Goal: Task Accomplishment & Management: Manage account settings

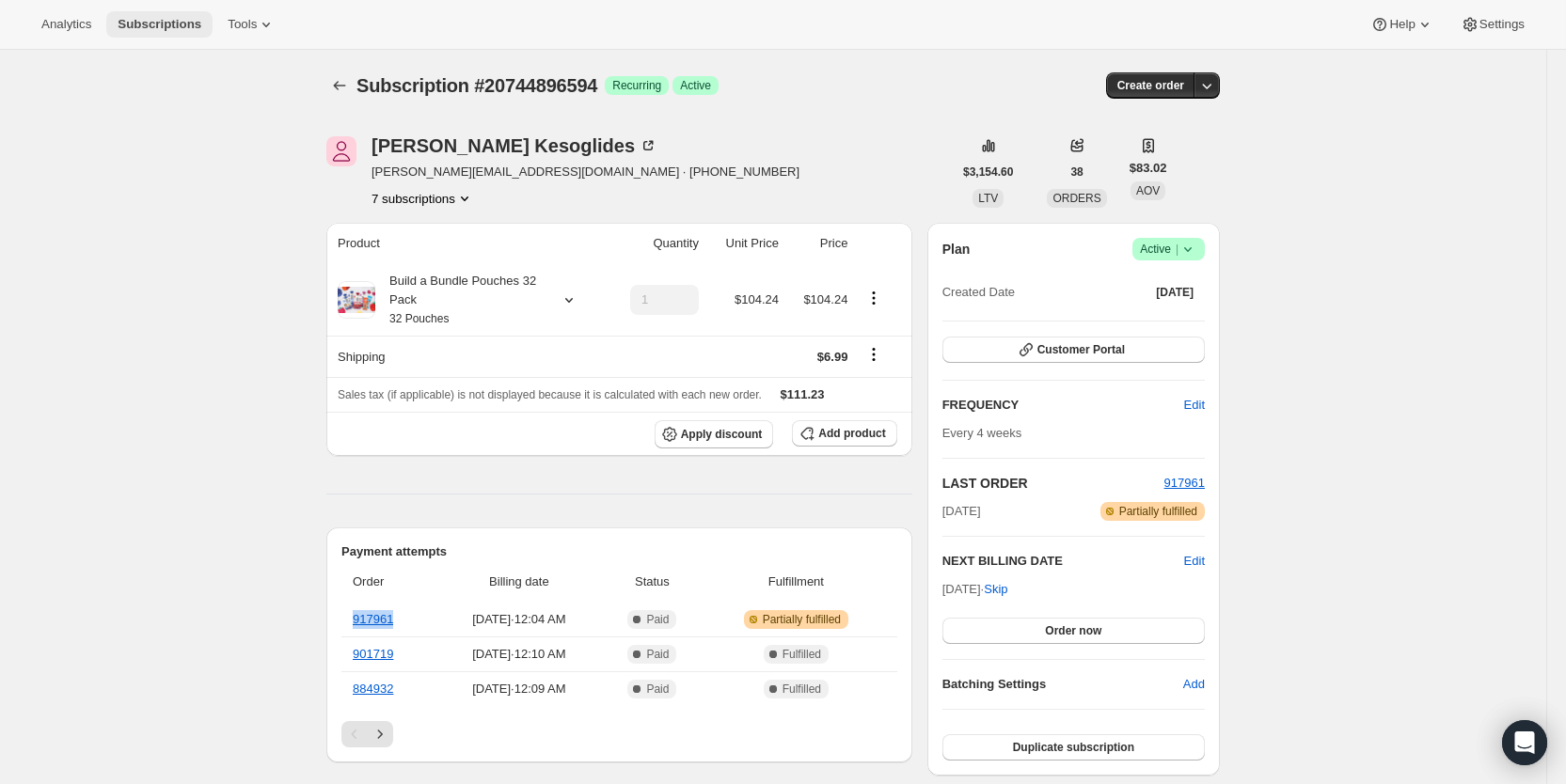
drag, startPoint x: 0, startPoint y: 0, endPoint x: 145, endPoint y: 24, distance: 147.0
click at [145, 24] on span "Subscriptions" at bounding box center [159, 24] width 84 height 15
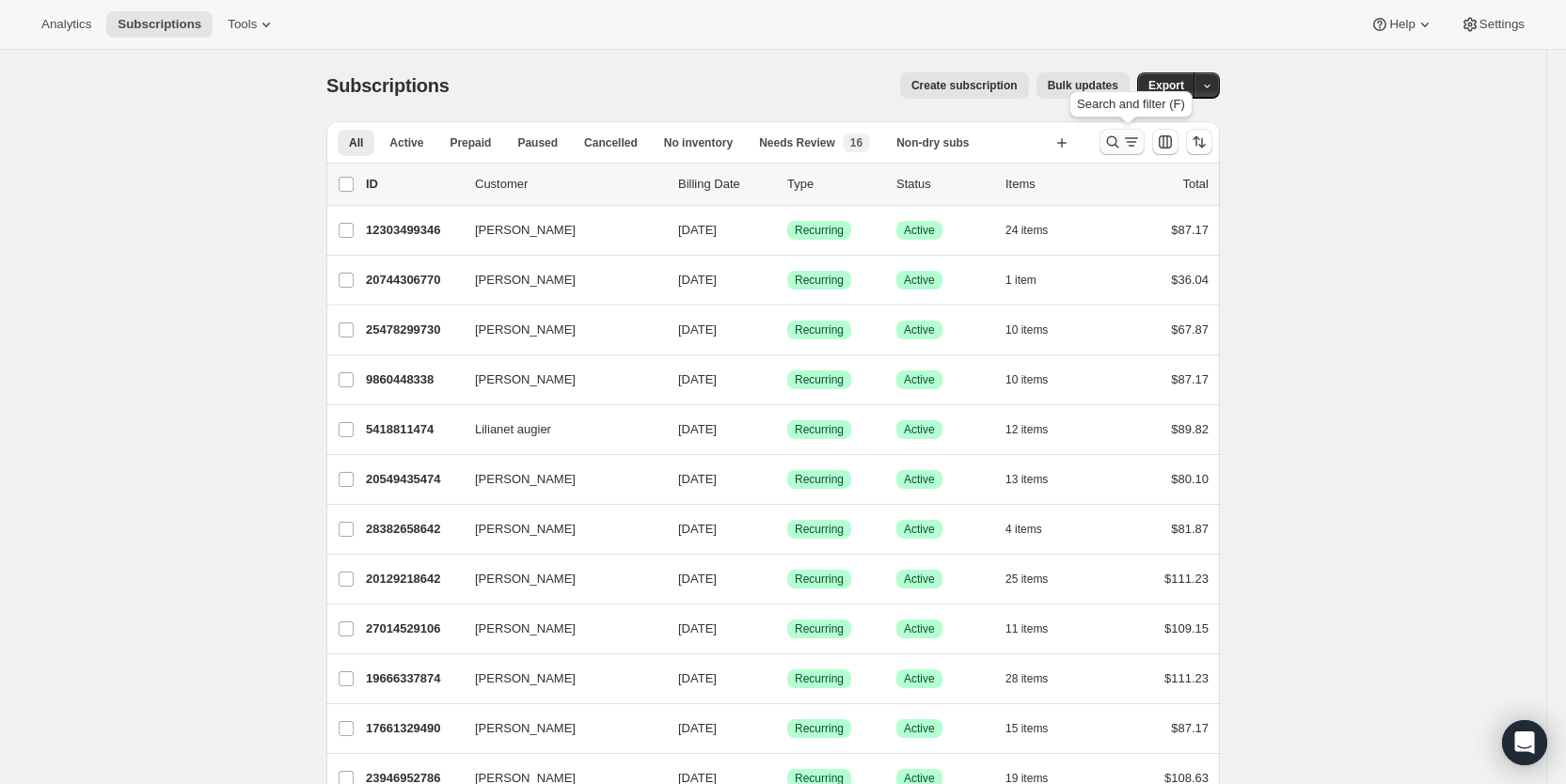
click at [1133, 136] on icon "Search and filter results" at bounding box center [1131, 141] width 19 height 19
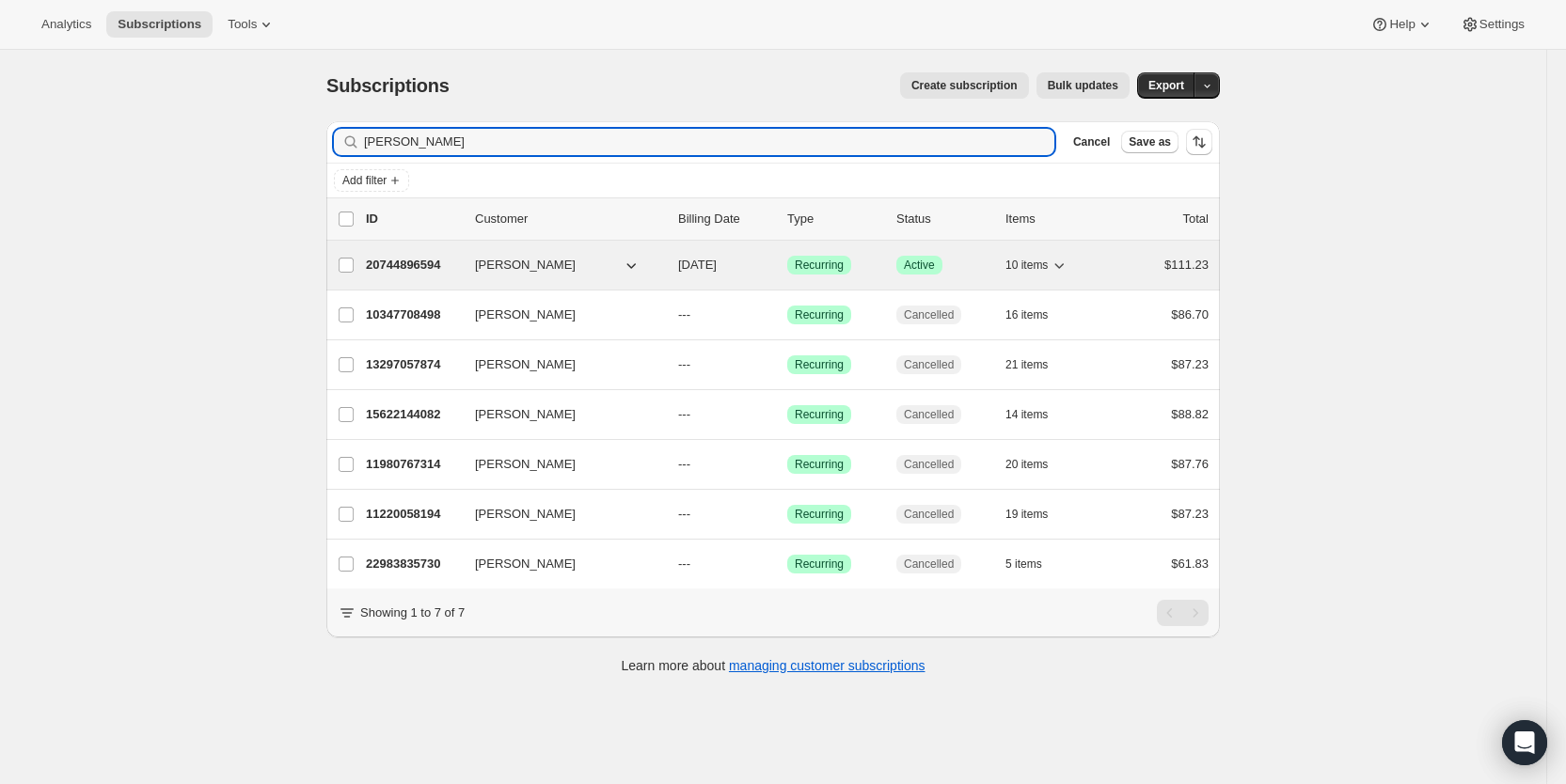
type input "[PERSON_NAME]"
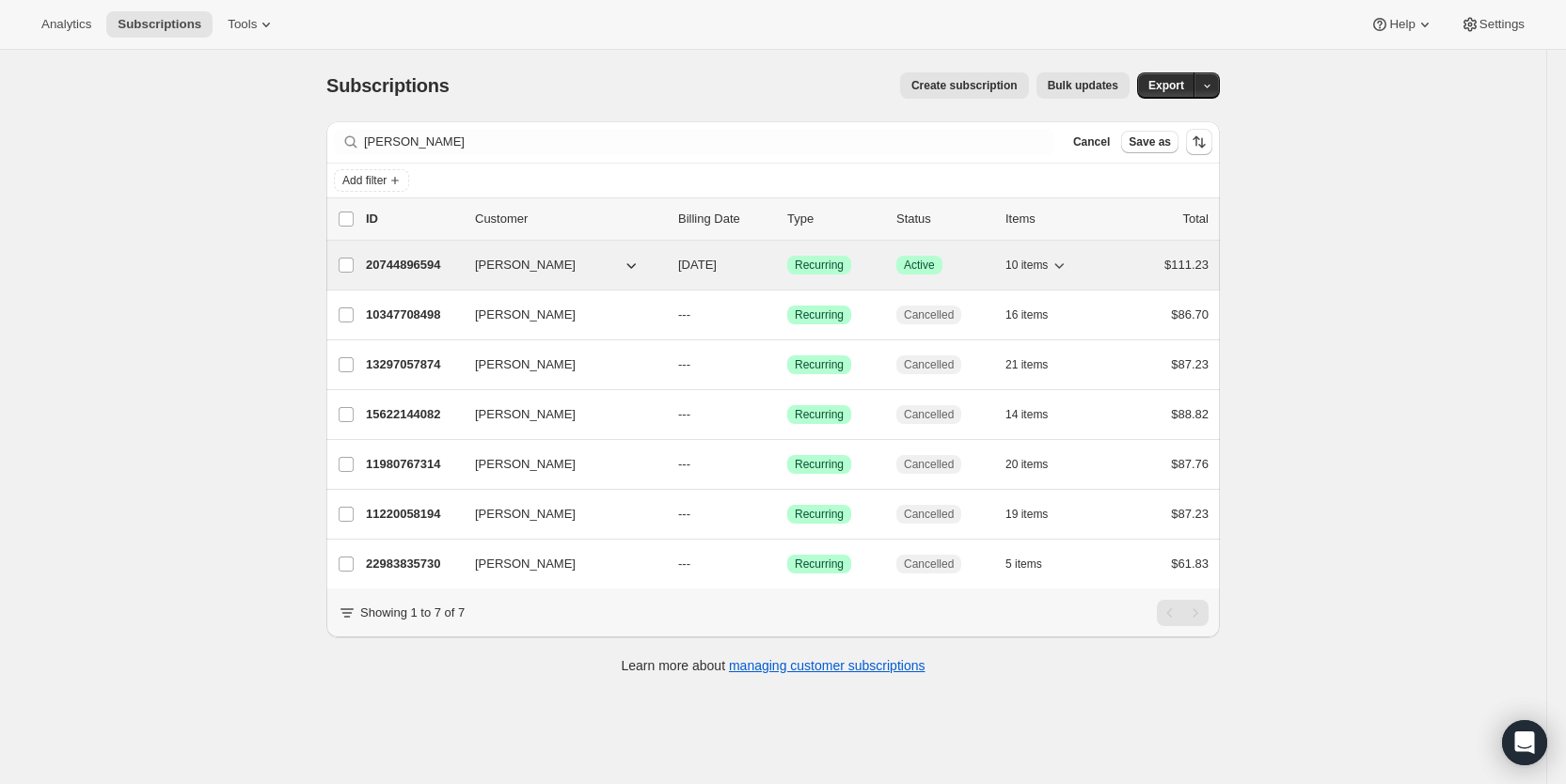
click at [717, 266] on span "[DATE]" at bounding box center [697, 264] width 38 height 14
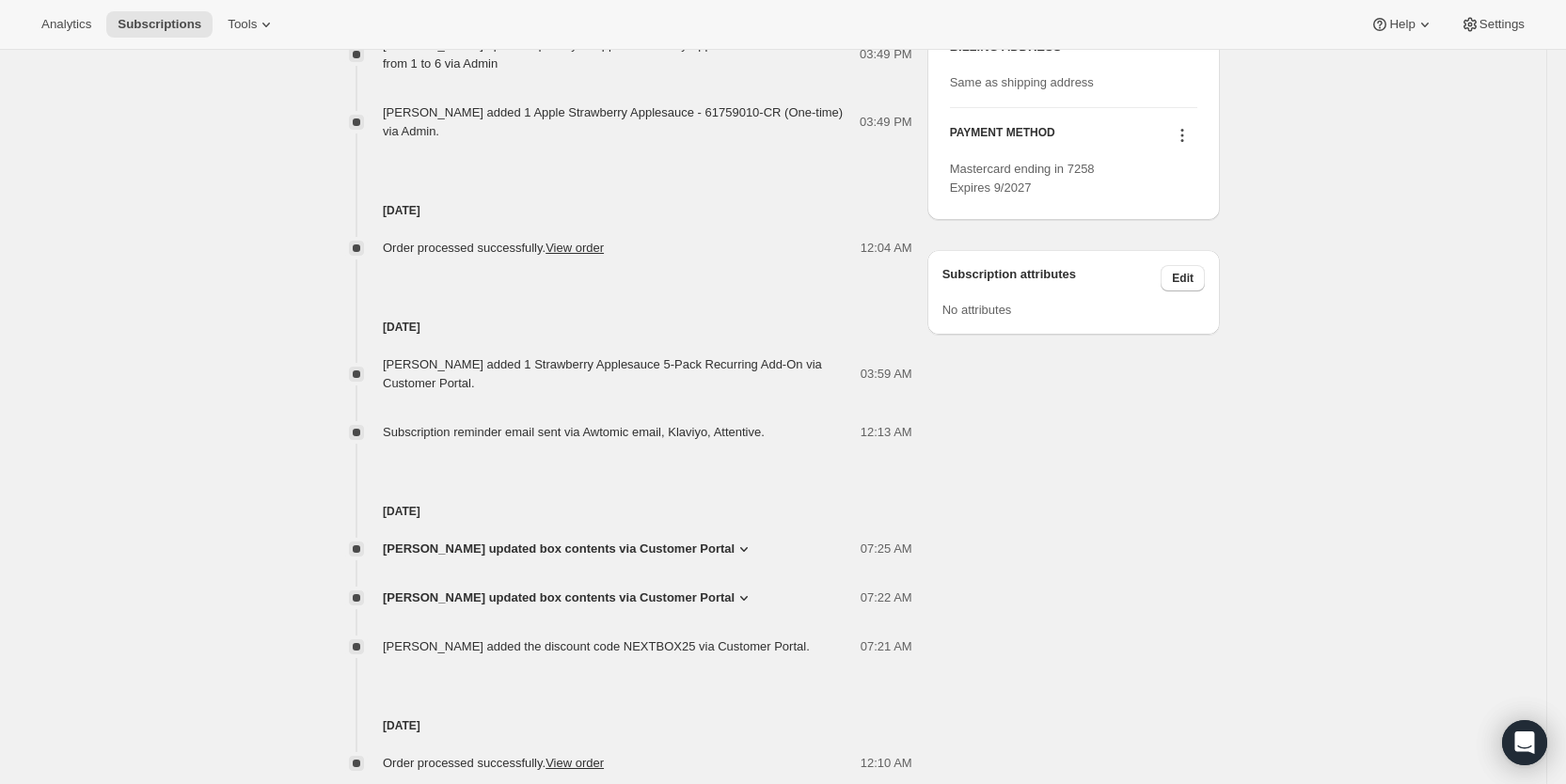
scroll to position [995, 0]
click at [135, 23] on span "Subscriptions" at bounding box center [159, 24] width 84 height 15
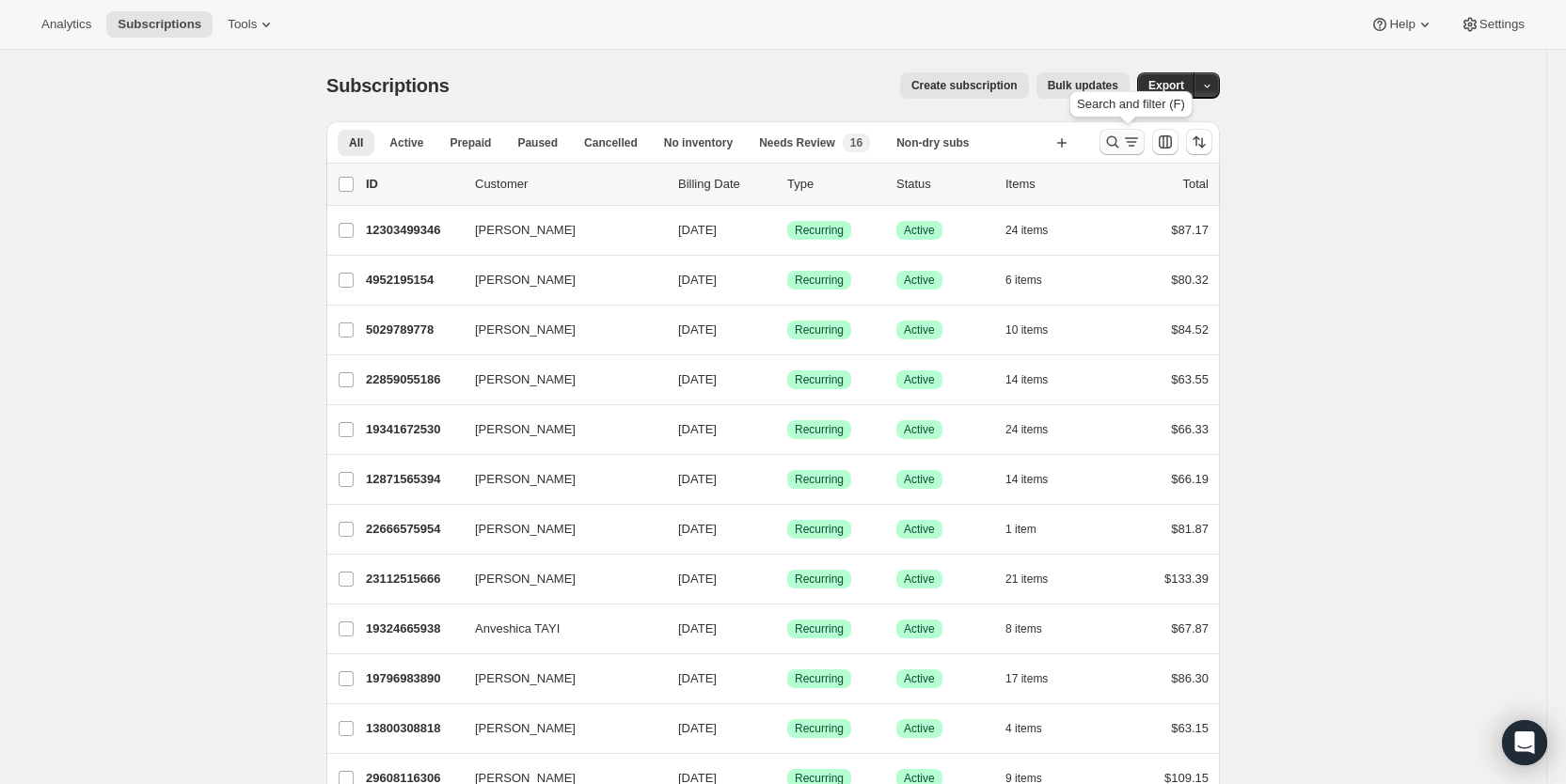
click at [1129, 140] on icon "Search and filter results" at bounding box center [1131, 141] width 19 height 19
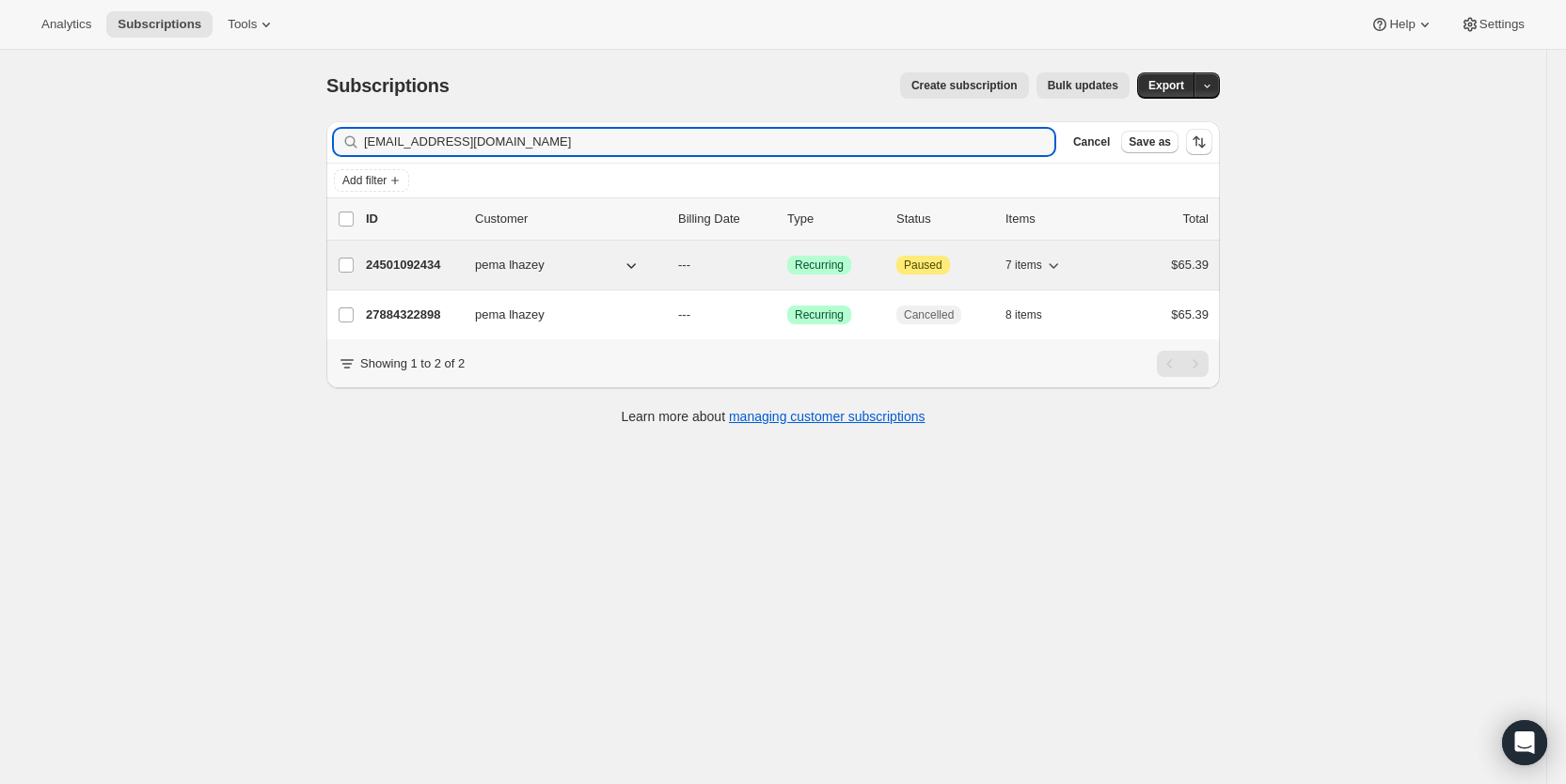
type input "[EMAIL_ADDRESS][DOMAIN_NAME]"
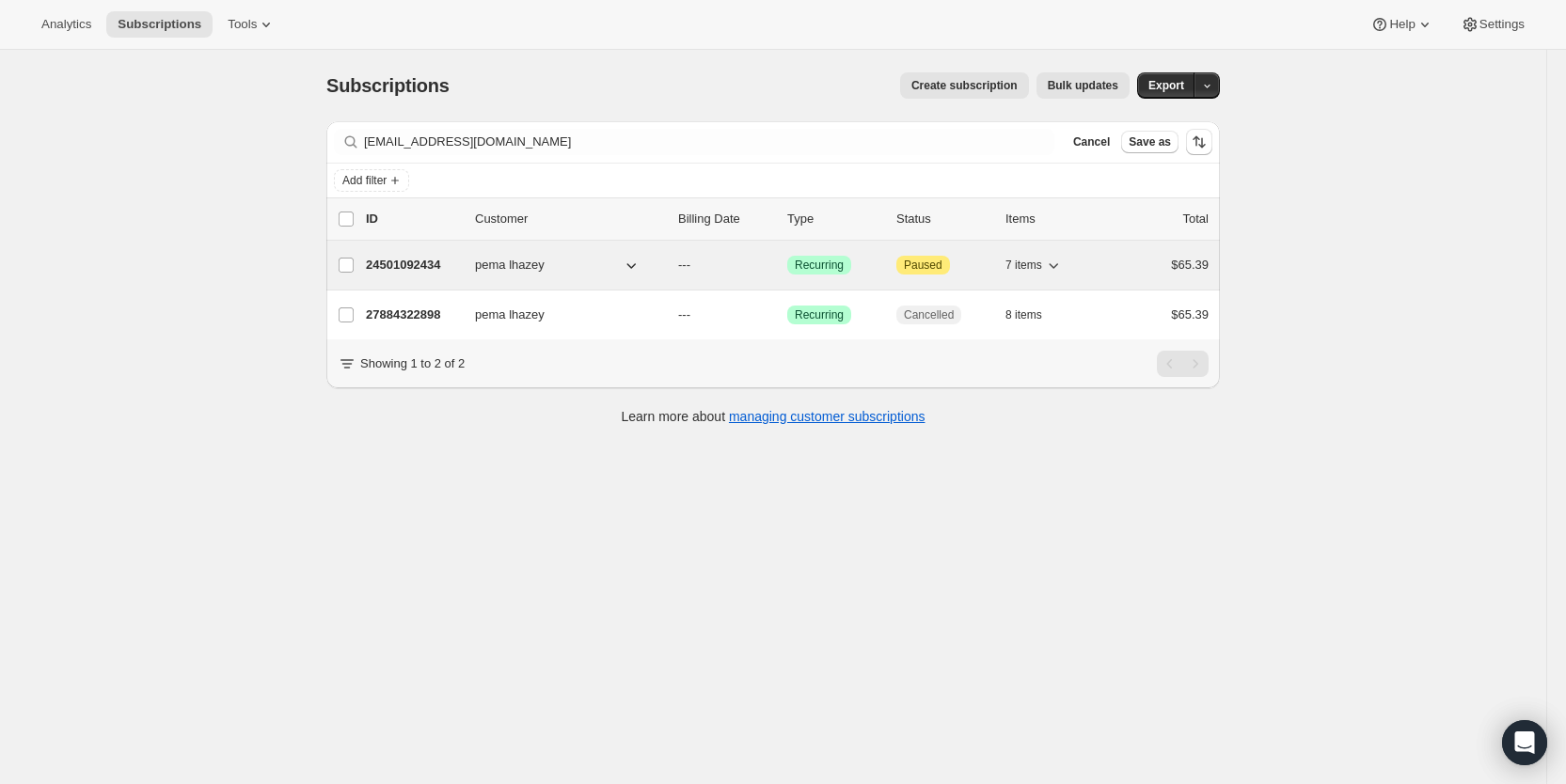
click at [690, 261] on span "---" at bounding box center [684, 264] width 12 height 14
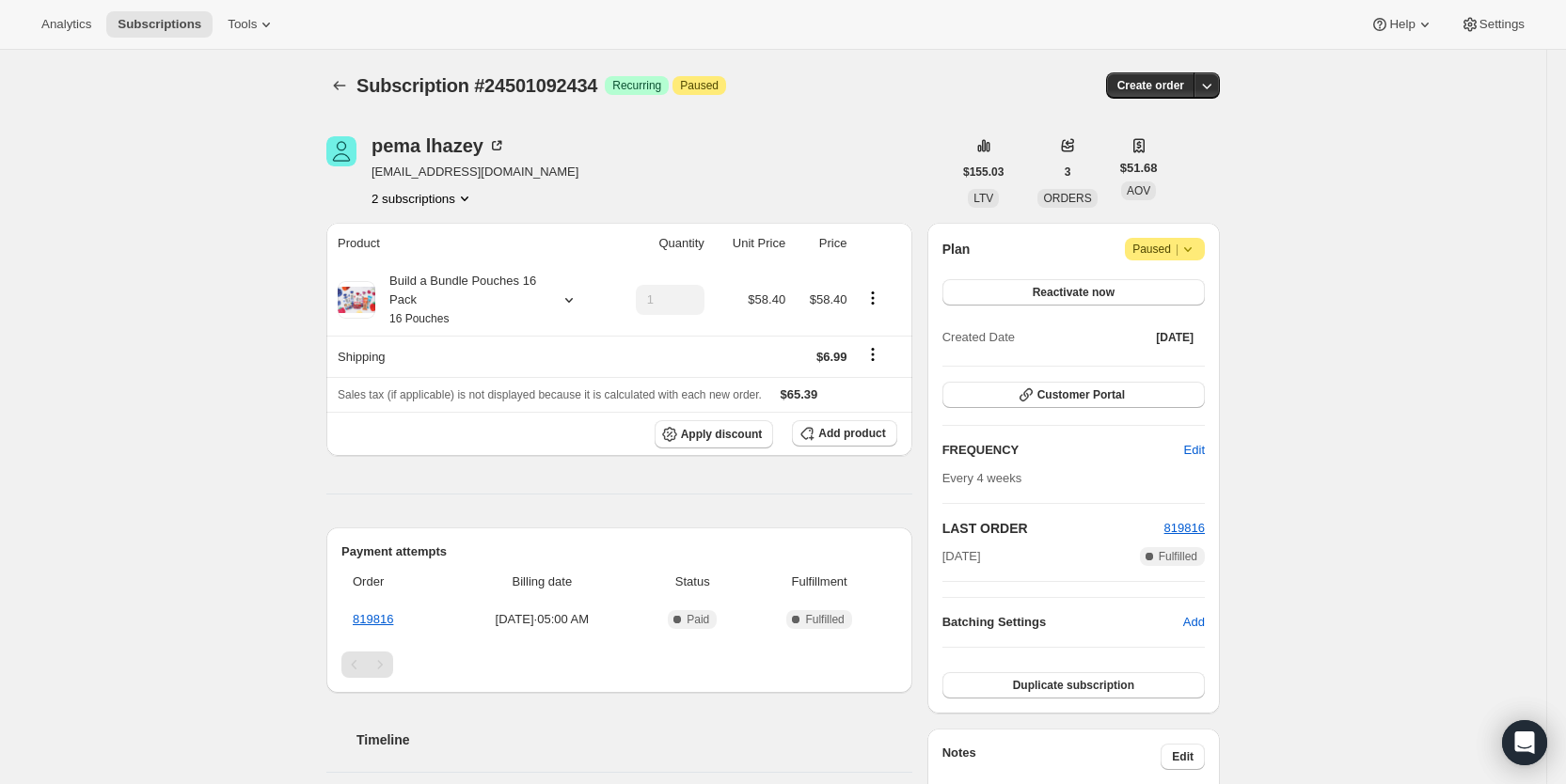
click at [456, 197] on button "2 subscriptions" at bounding box center [423, 197] width 102 height 19
click at [430, 258] on span "27884322898" at bounding box center [402, 265] width 76 height 14
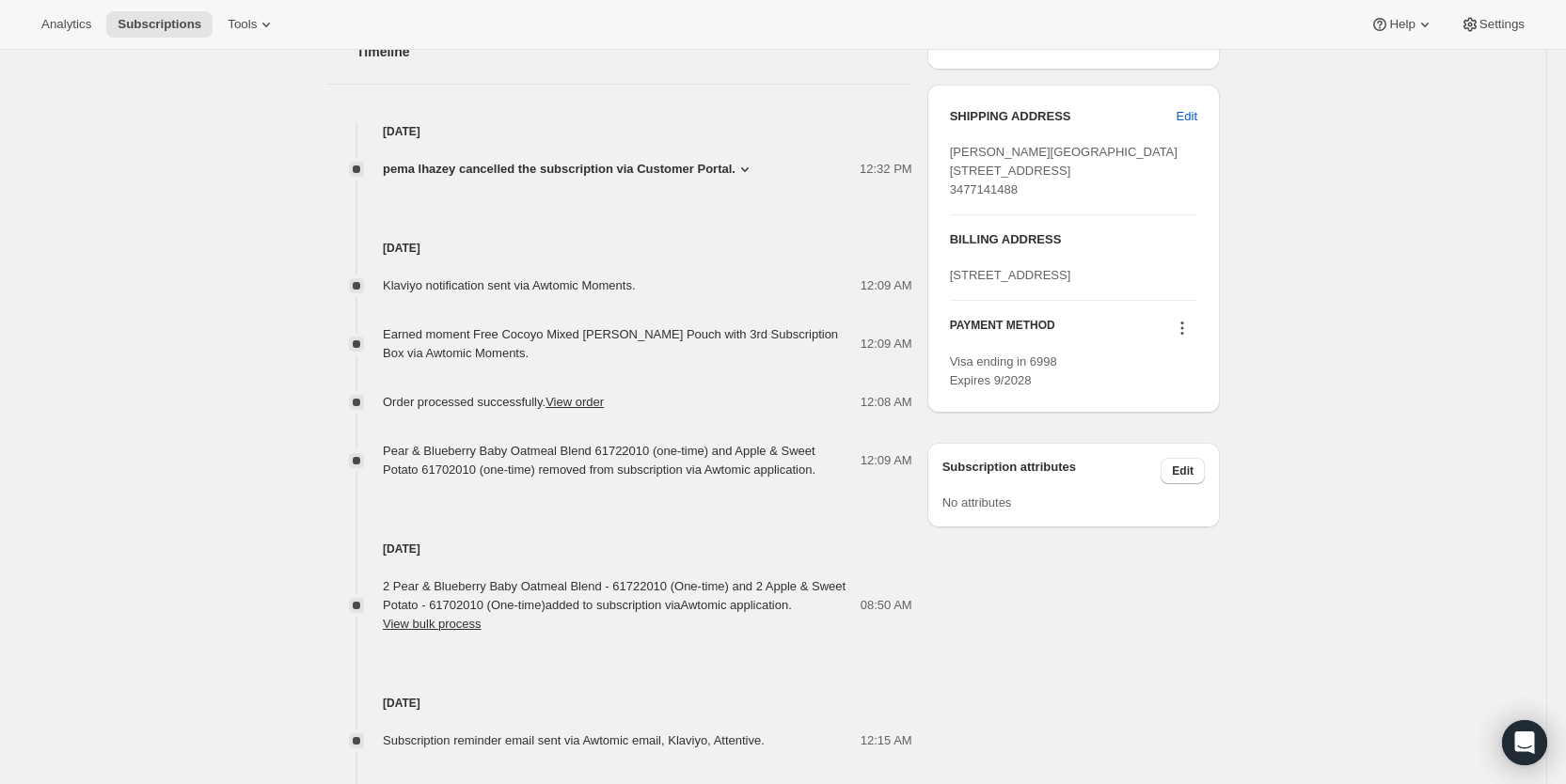
scroll to position [718, 0]
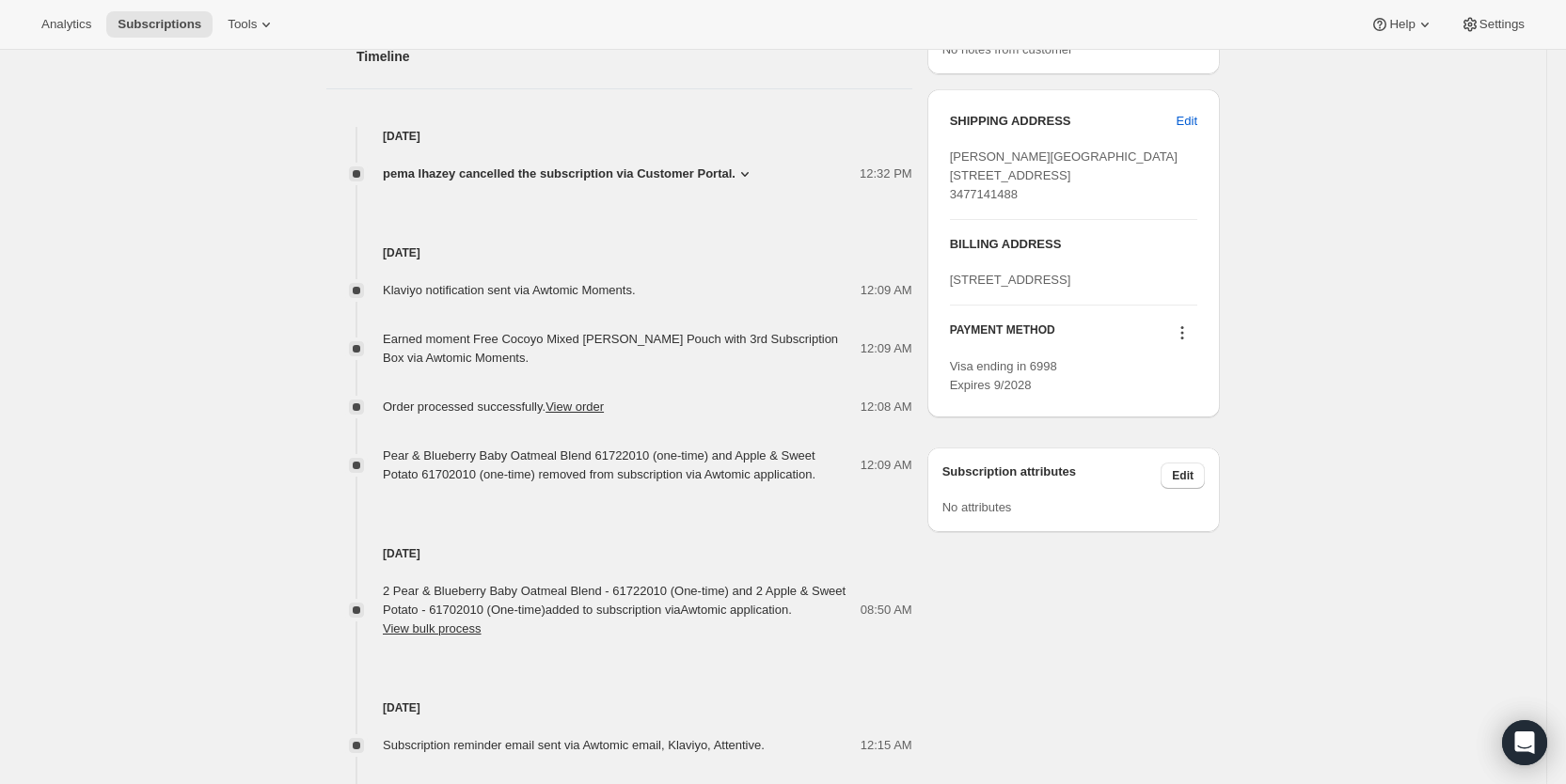
click at [749, 171] on icon at bounding box center [744, 173] width 19 height 19
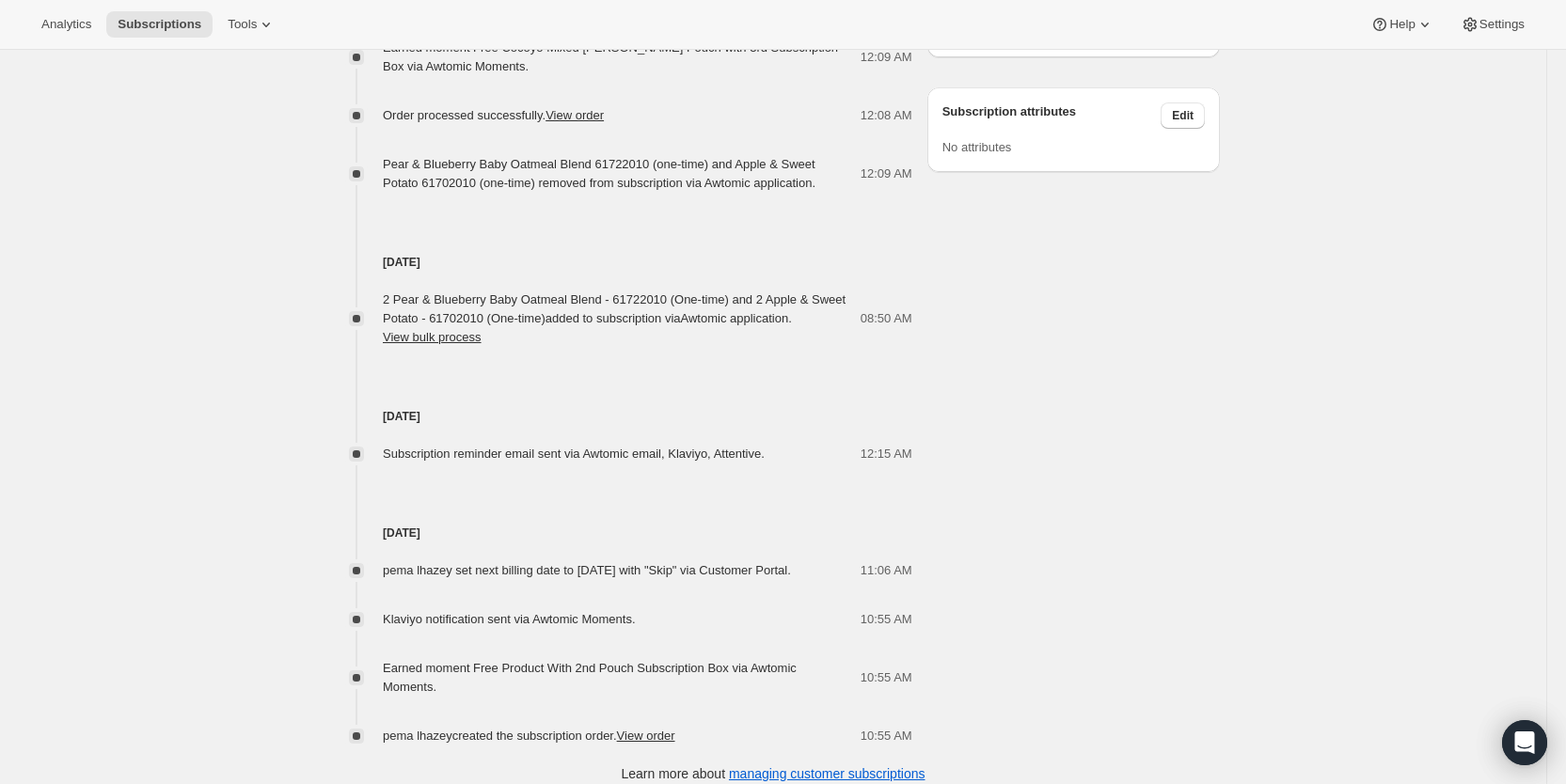
scroll to position [1113, 0]
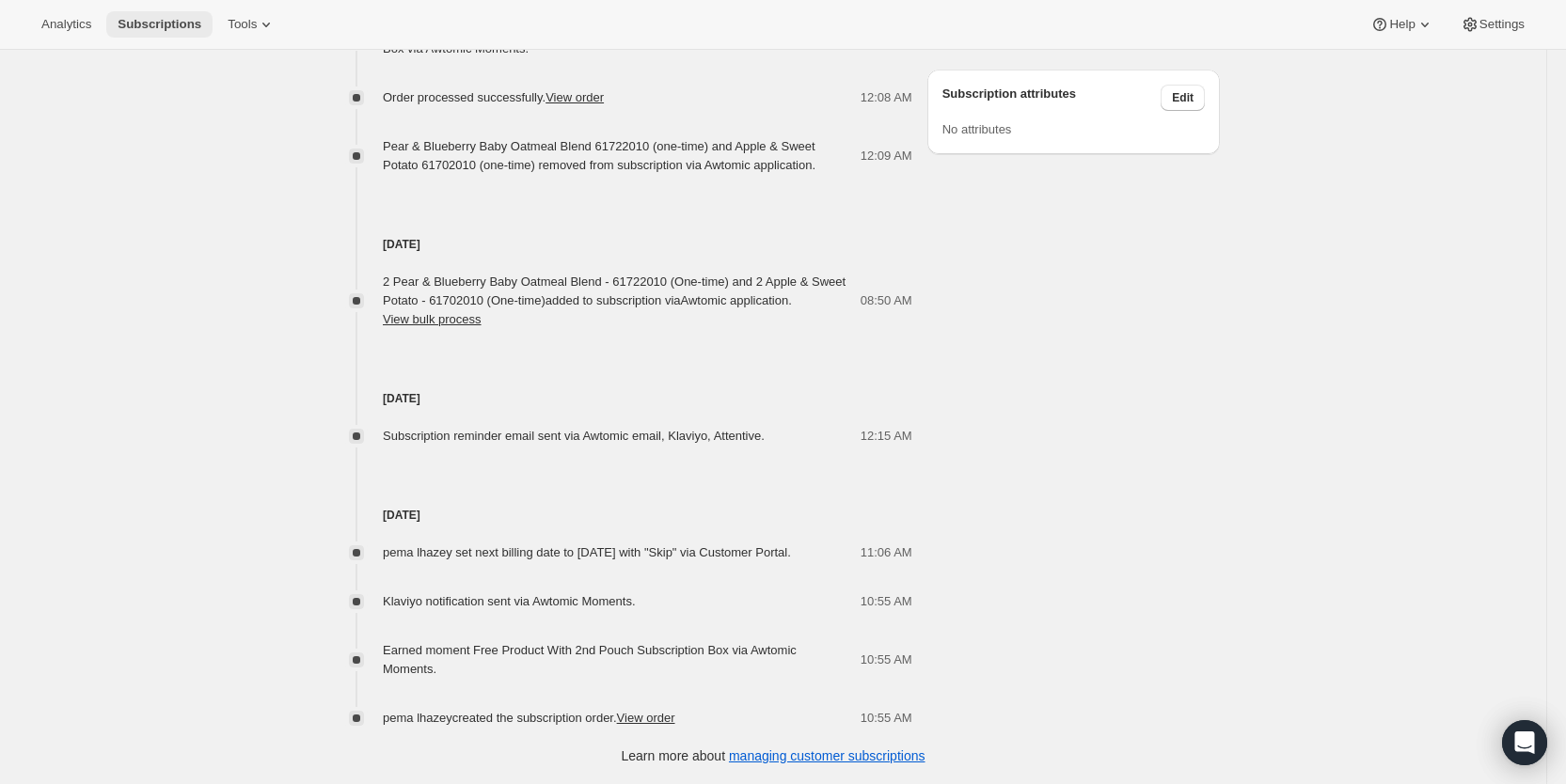
click at [150, 28] on span "Subscriptions" at bounding box center [159, 24] width 84 height 15
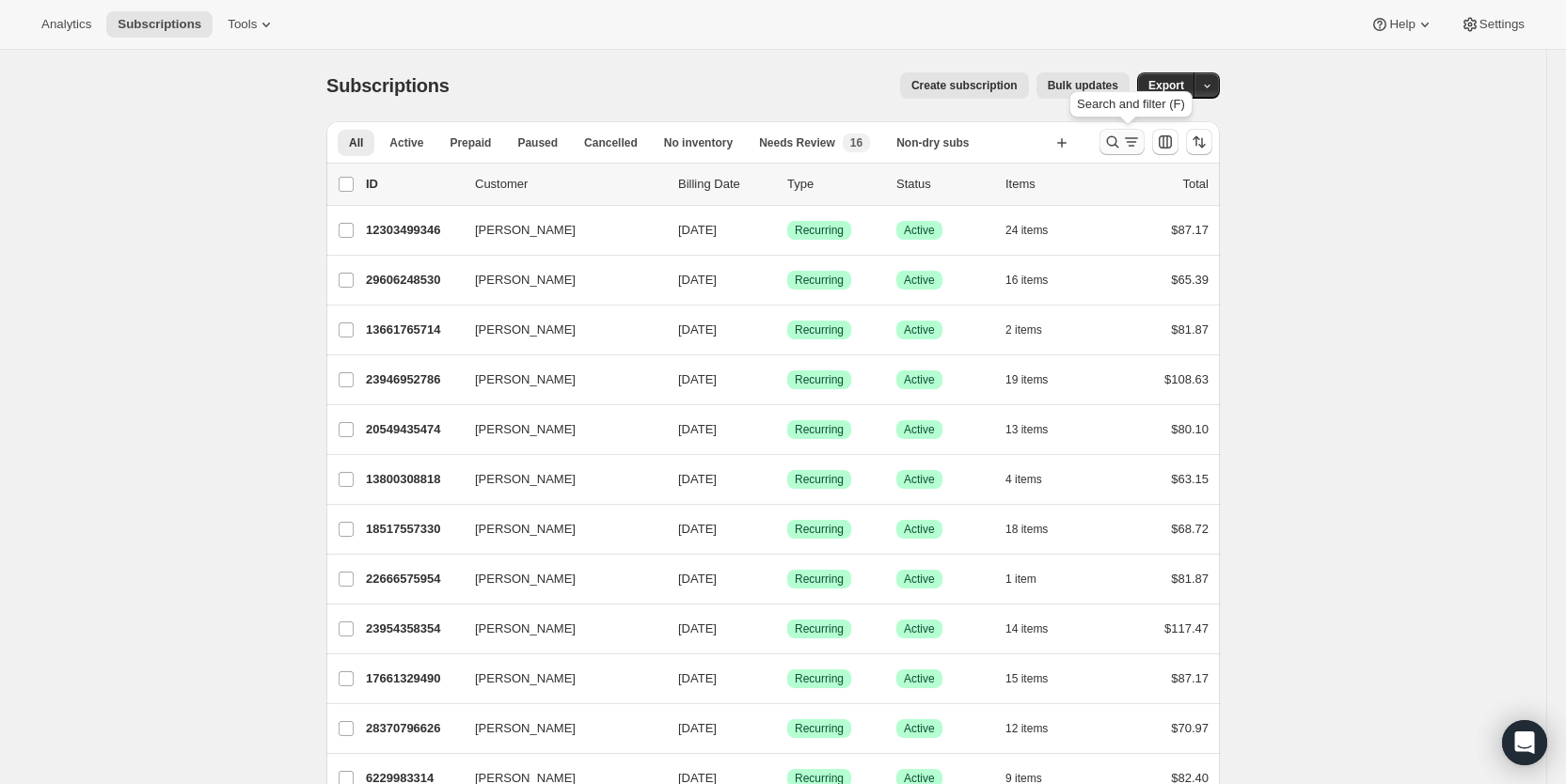
click at [1130, 141] on icon "Search and filter results" at bounding box center [1131, 141] width 19 height 19
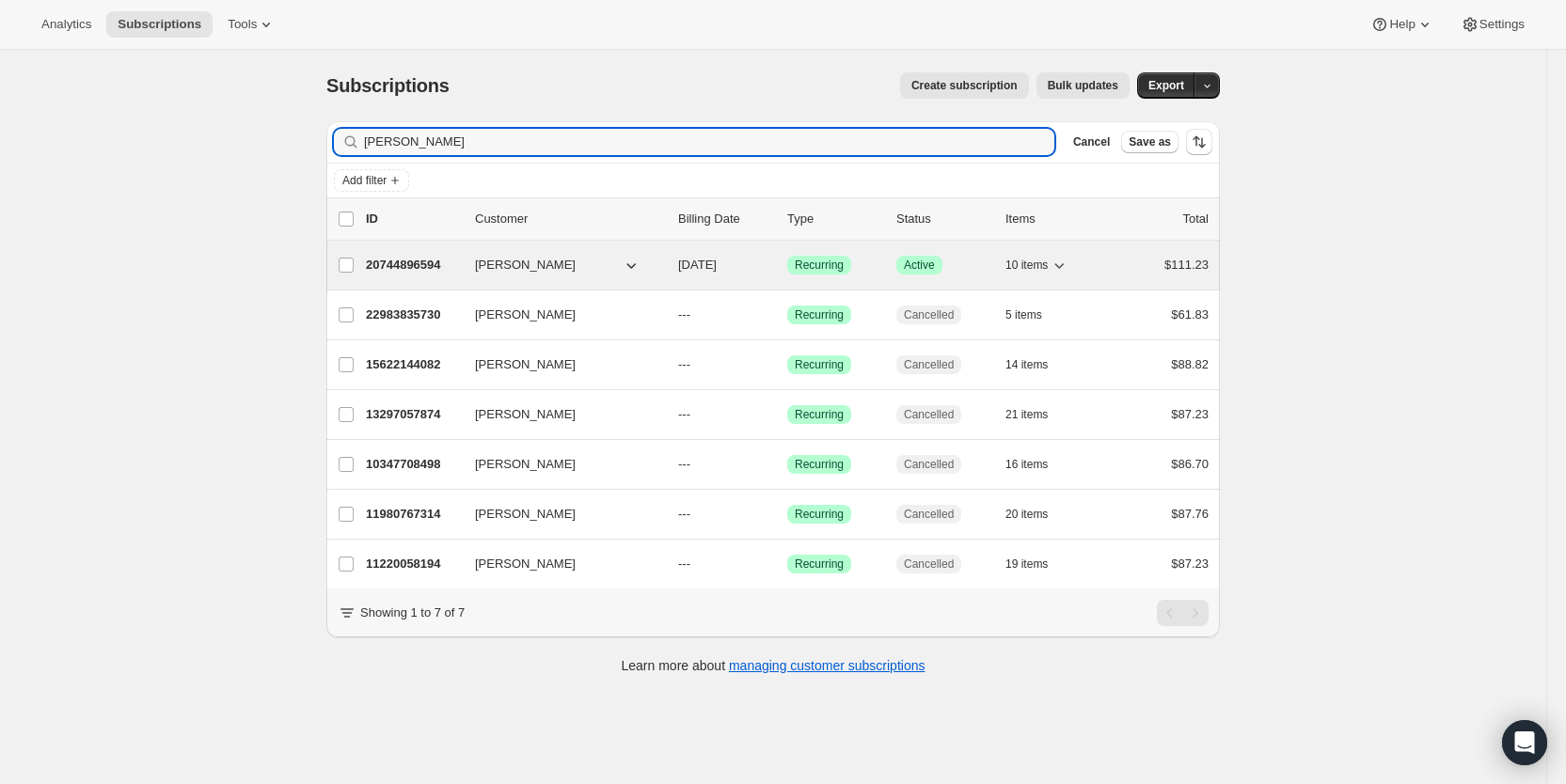
type input "[PERSON_NAME]"
click at [717, 259] on span "[DATE]" at bounding box center [697, 264] width 38 height 14
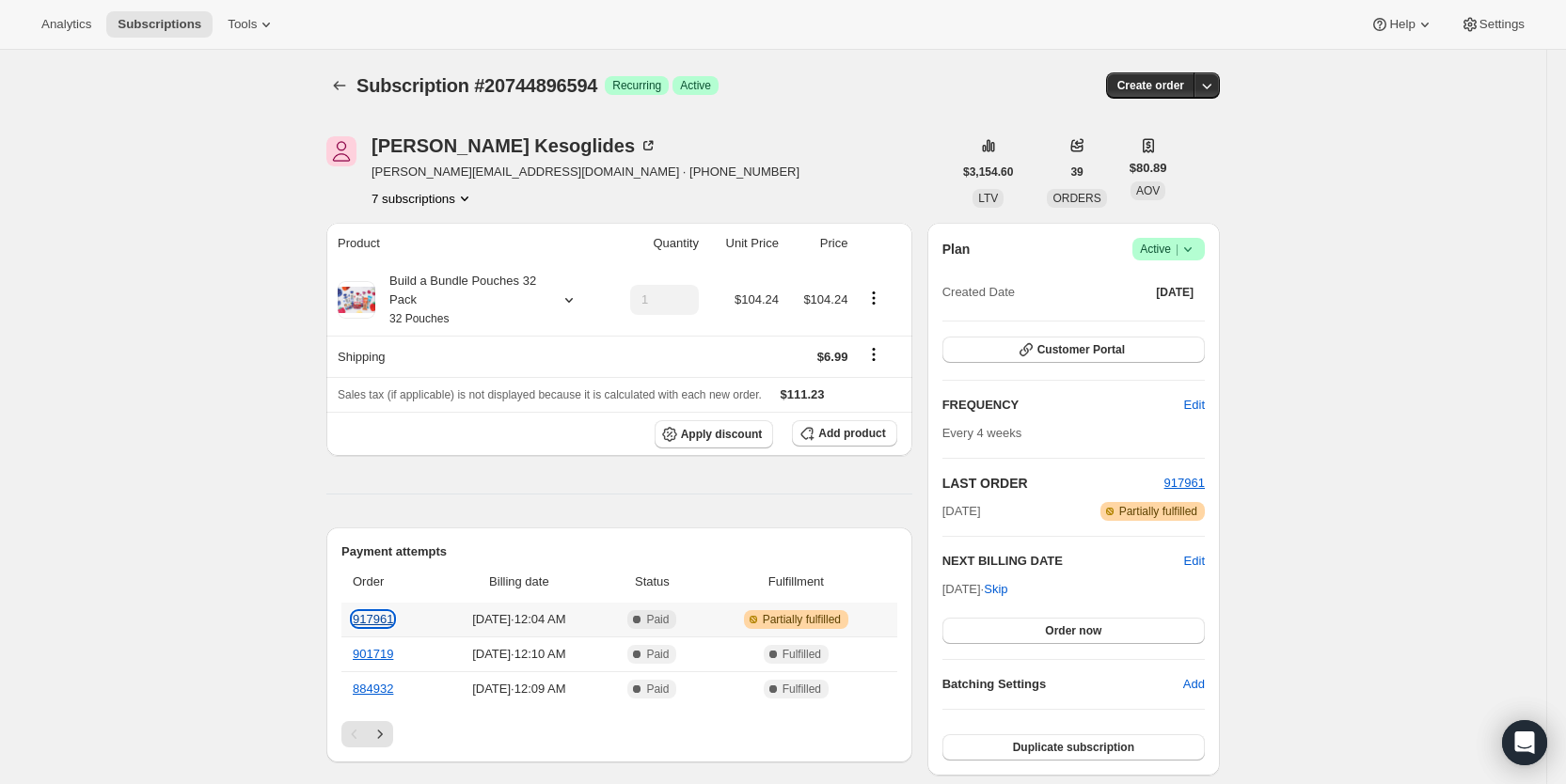
click at [376, 615] on link "917961" at bounding box center [373, 619] width 40 height 14
click at [144, 25] on span "Subscriptions" at bounding box center [159, 24] width 84 height 15
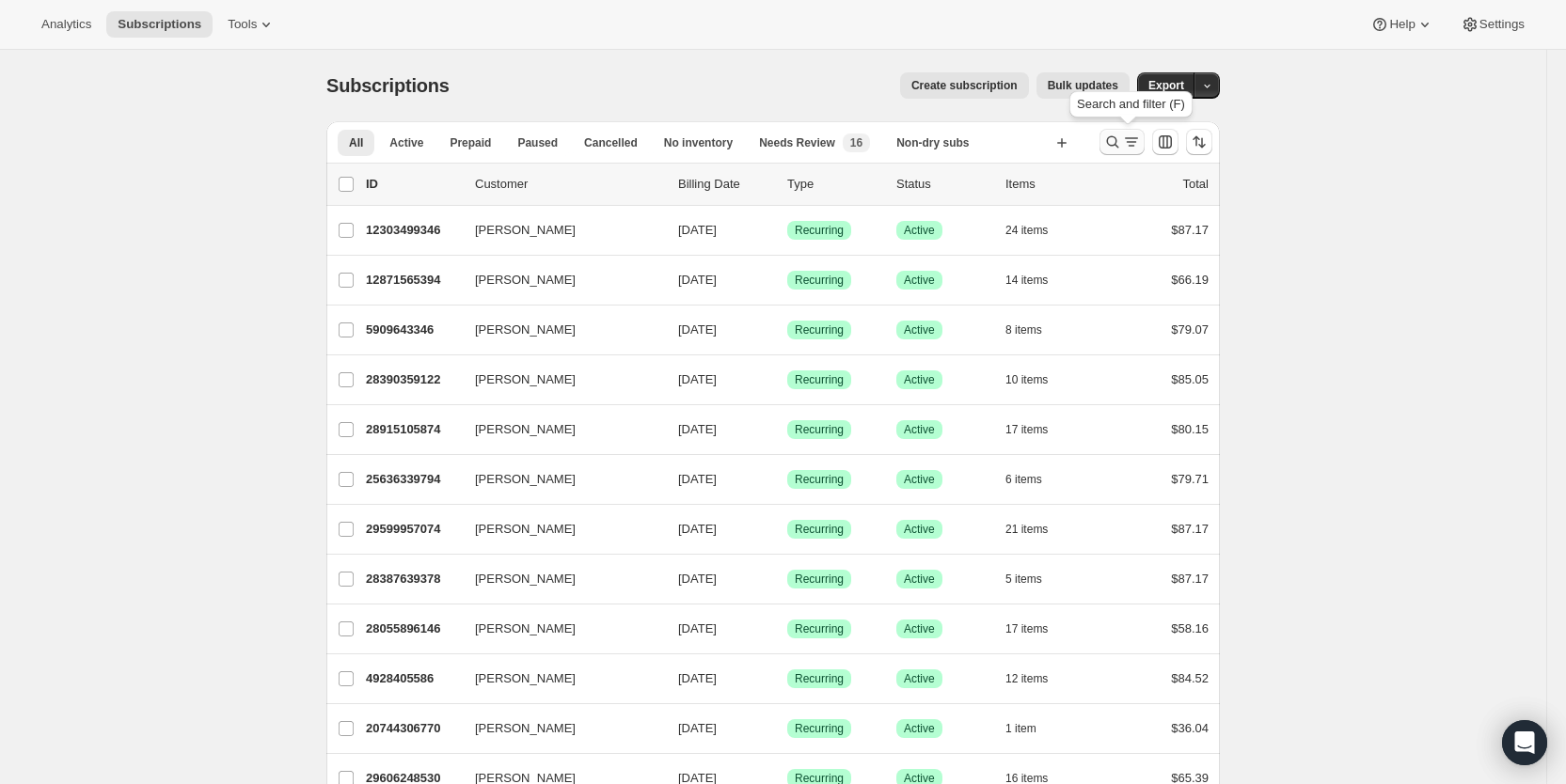
click at [1123, 144] on icon "Search and filter results" at bounding box center [1112, 141] width 19 height 19
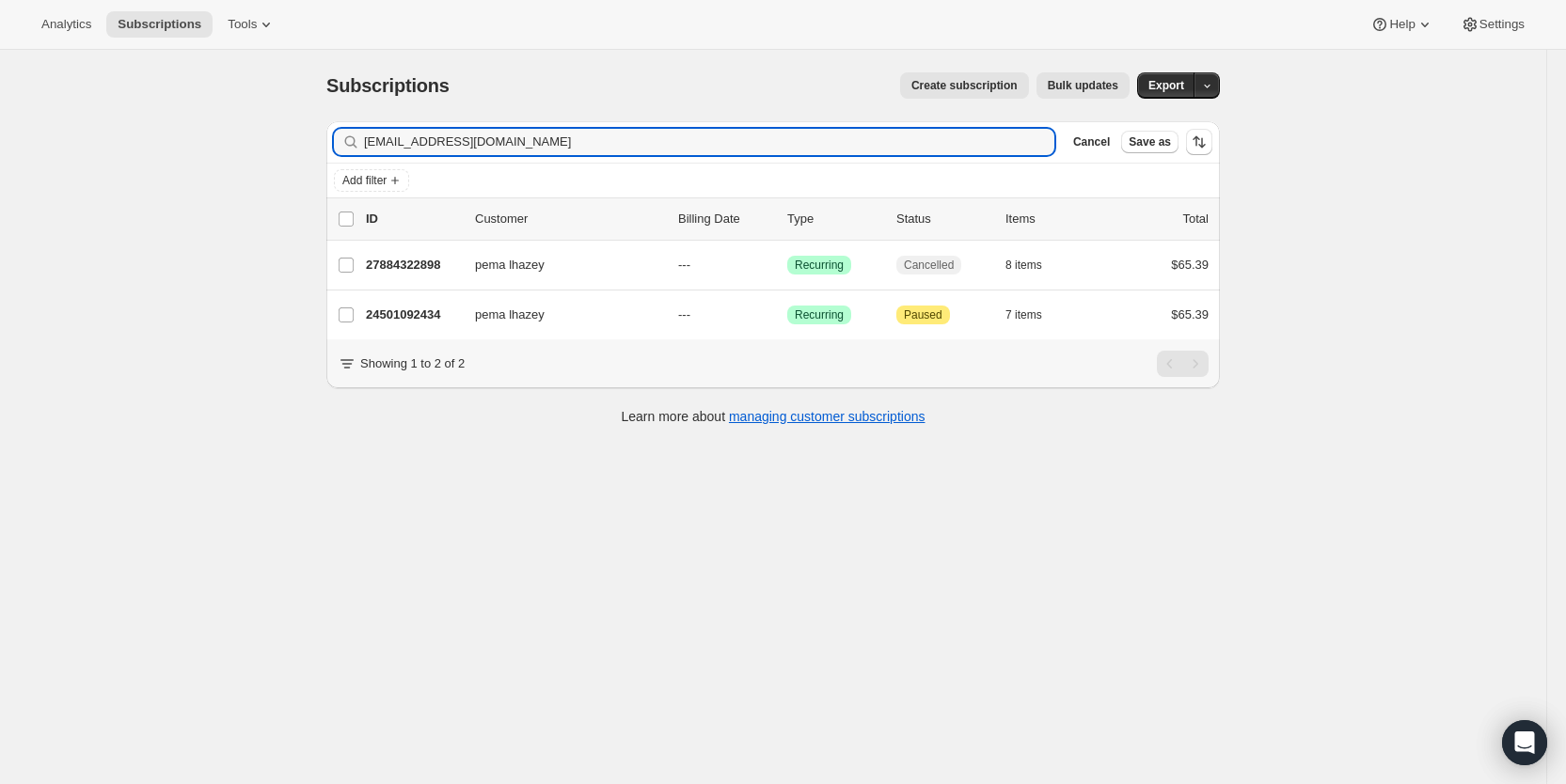
type input "[EMAIL_ADDRESS][DOMAIN_NAME]"
